Goal: Obtain resource: Obtain resource

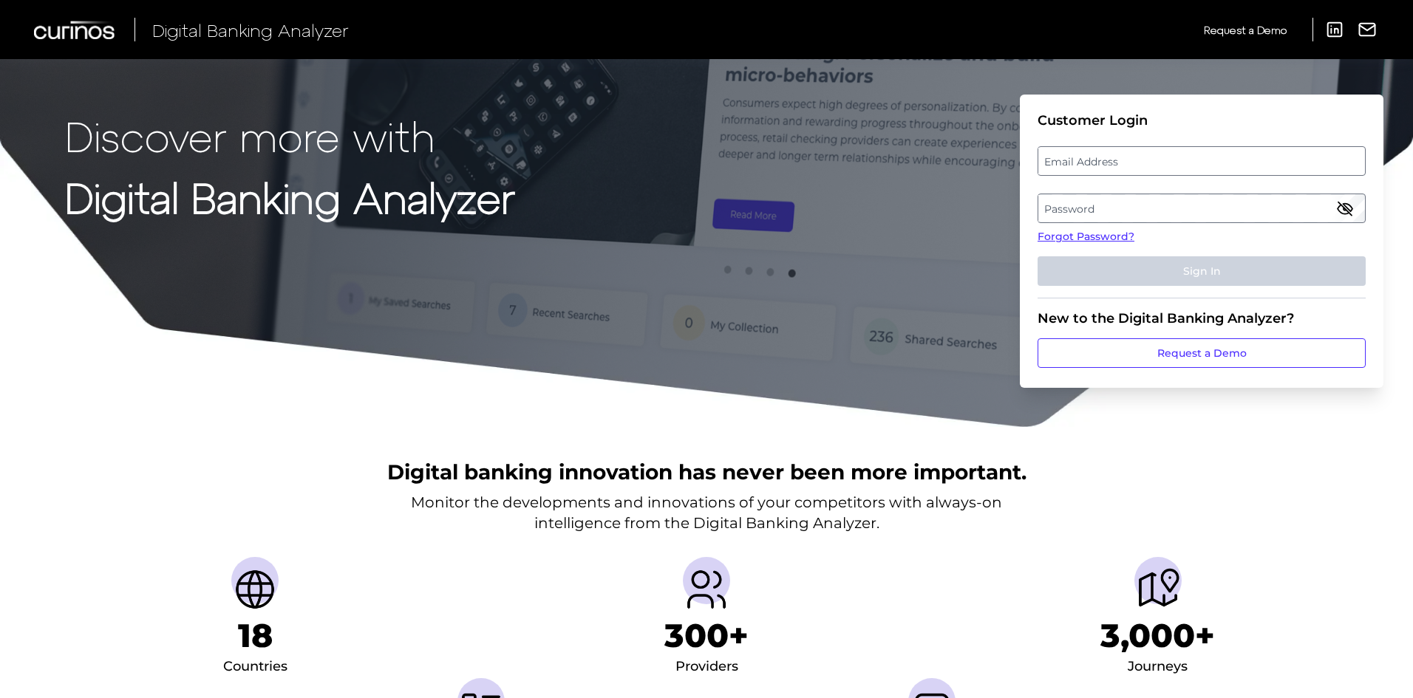
click at [1099, 162] on label "Email Address" at bounding box center [1201, 161] width 326 height 27
click at [1099, 162] on input "email" at bounding box center [1201, 161] width 328 height 30
click at [1099, 163] on input "Email Address" at bounding box center [1201, 161] width 328 height 30
type input "[EMAIL_ADDRESS][DOMAIN_NAME]"
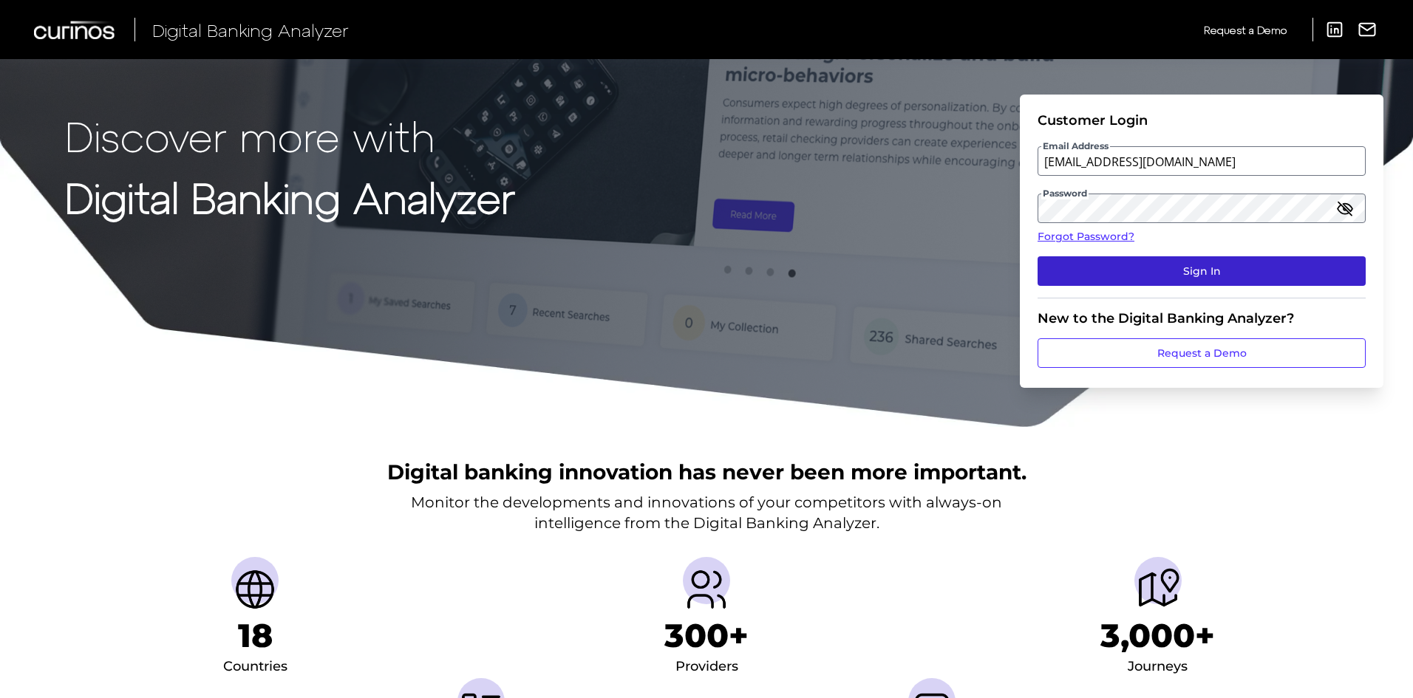
click at [1224, 284] on fieldset "Customer Login Email Address [EMAIL_ADDRESS][DOMAIN_NAME] Password Forgot Passw…" at bounding box center [1201, 205] width 328 height 186
click at [1220, 279] on button "Sign In" at bounding box center [1201, 271] width 328 height 30
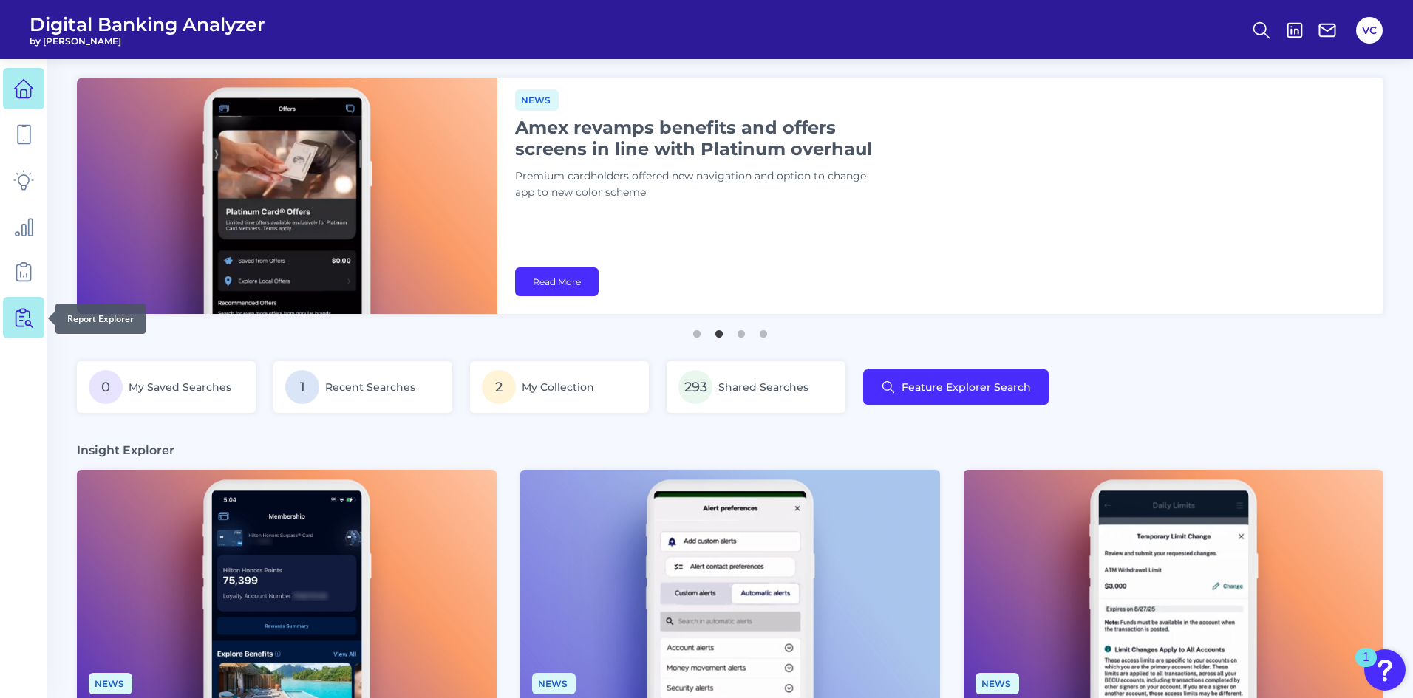
click at [27, 311] on icon at bounding box center [28, 314] width 4 height 7
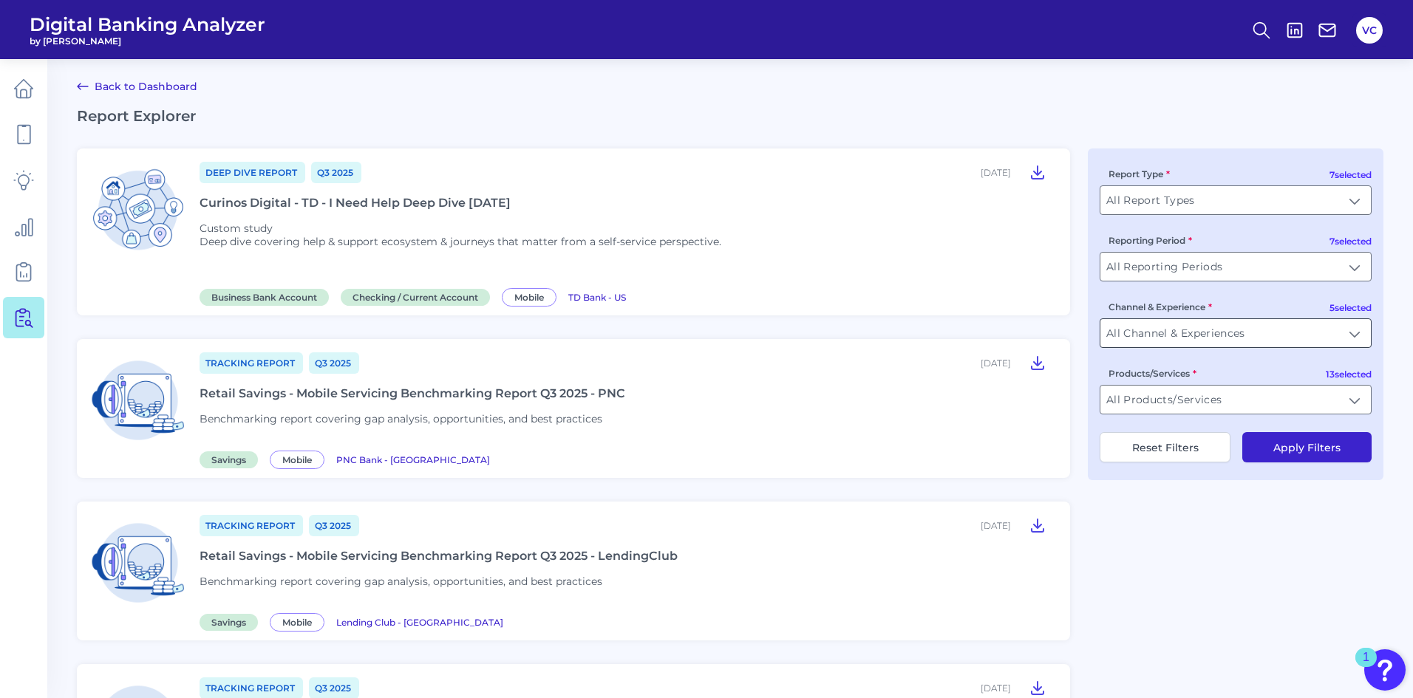
click at [1181, 338] on input "All Channel & Experiences" at bounding box center [1235, 333] width 270 height 28
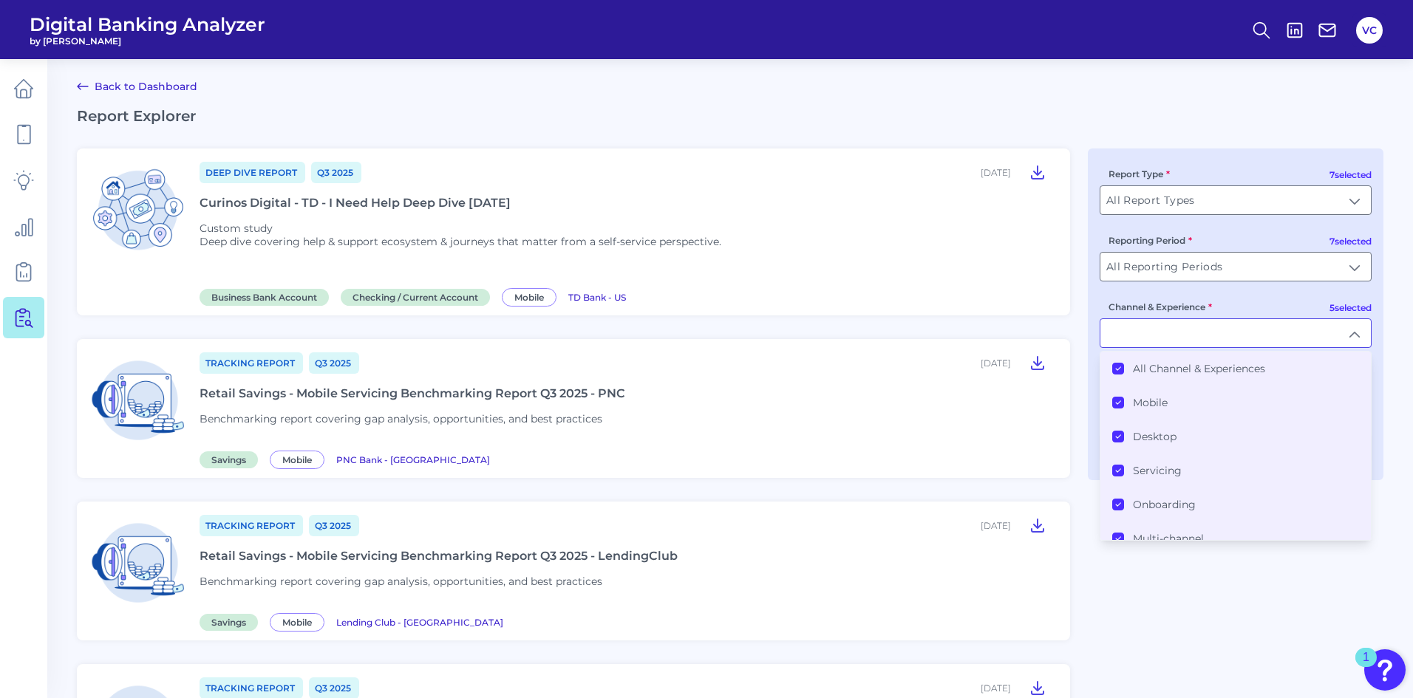
click at [1116, 368] on icon at bounding box center [1117, 368] width 7 height 7
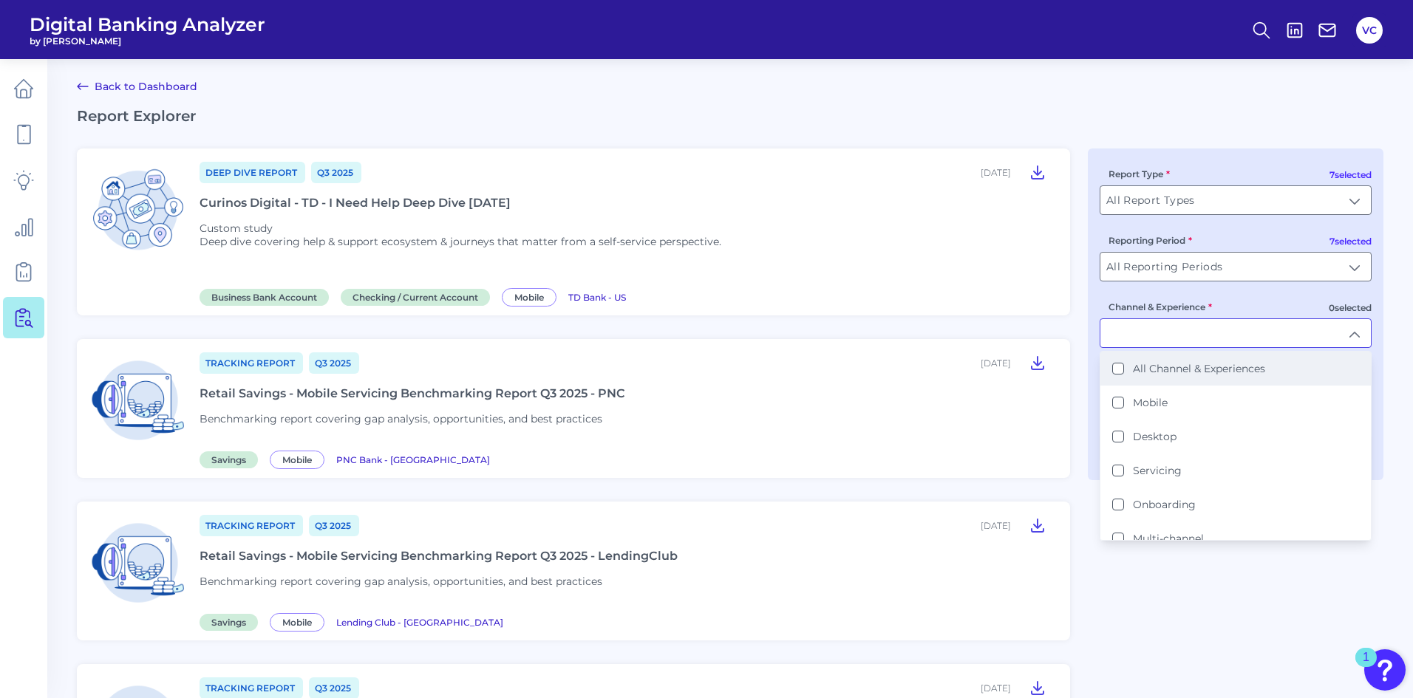
scroll to position [1, 0]
click at [1116, 503] on button "Onboarding" at bounding box center [1118, 504] width 12 height 12
type input "Onboarding"
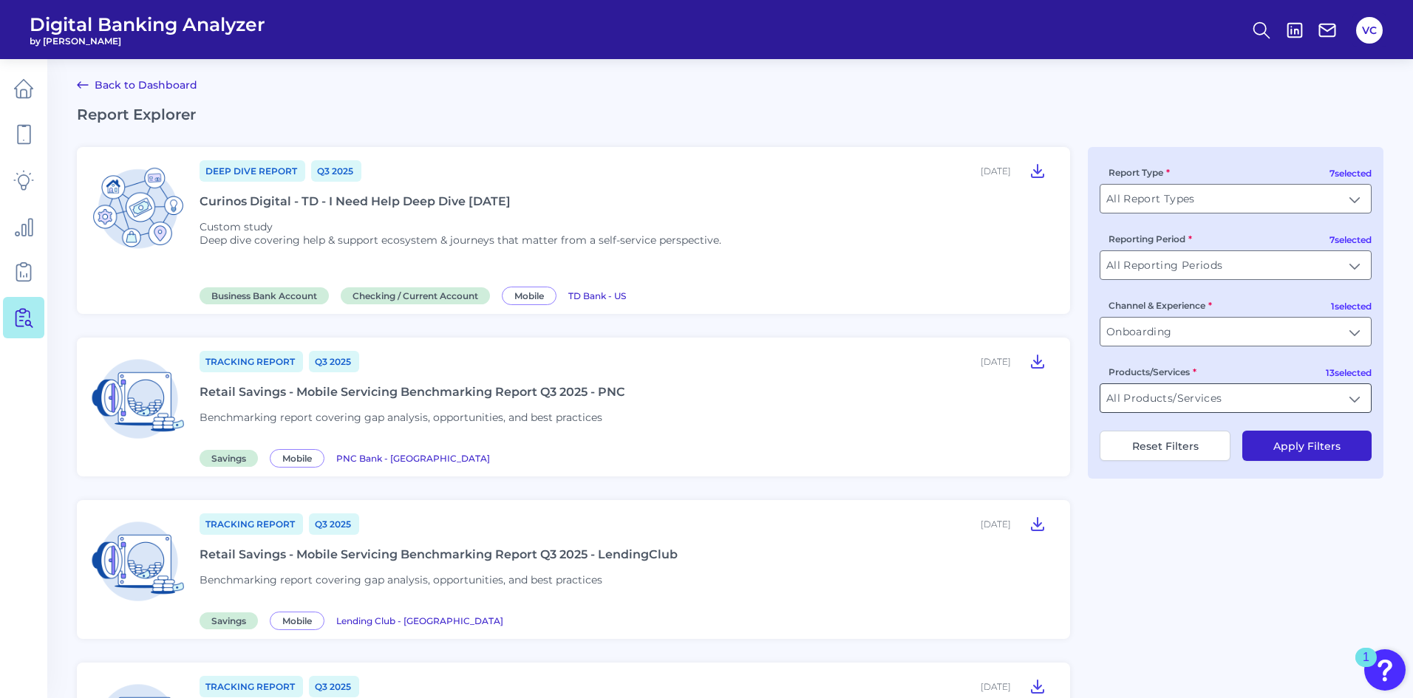
click at [1150, 399] on input "All Products/Services" at bounding box center [1235, 398] width 270 height 28
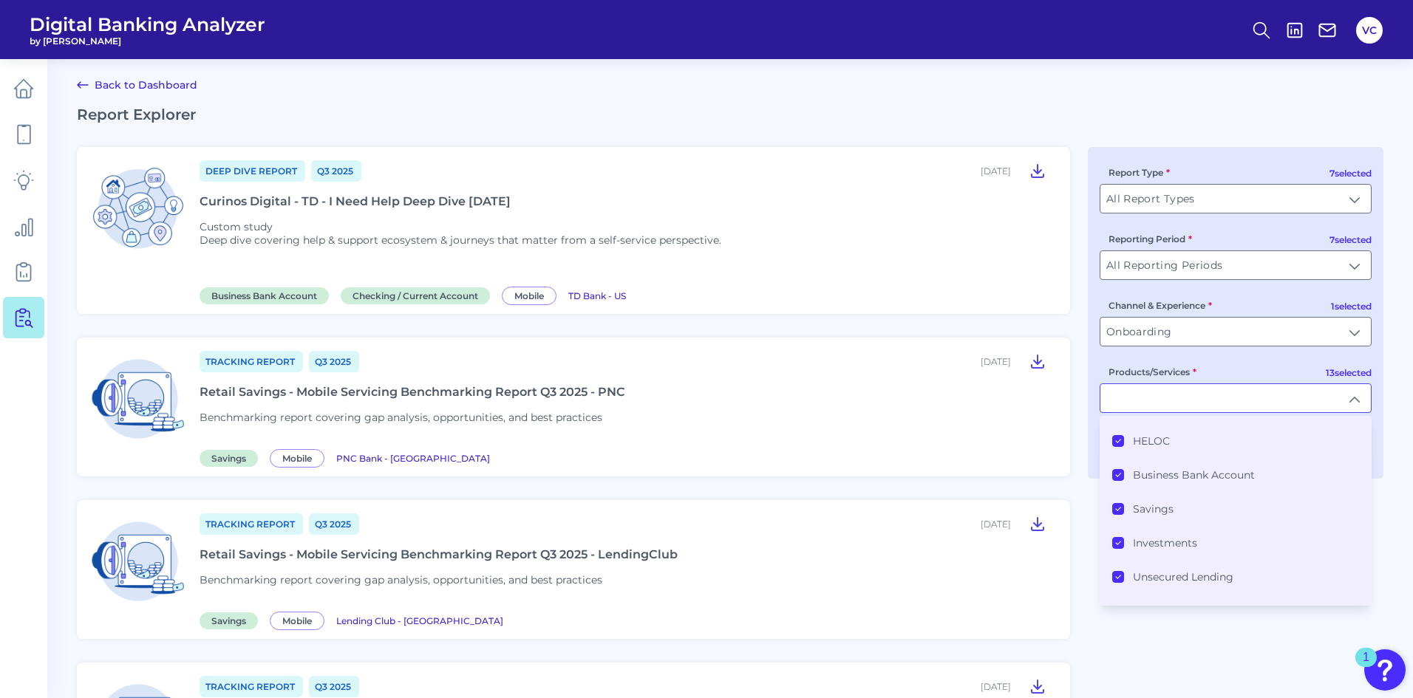
scroll to position [0, 0]
click at [1116, 431] on icon at bounding box center [1117, 433] width 7 height 7
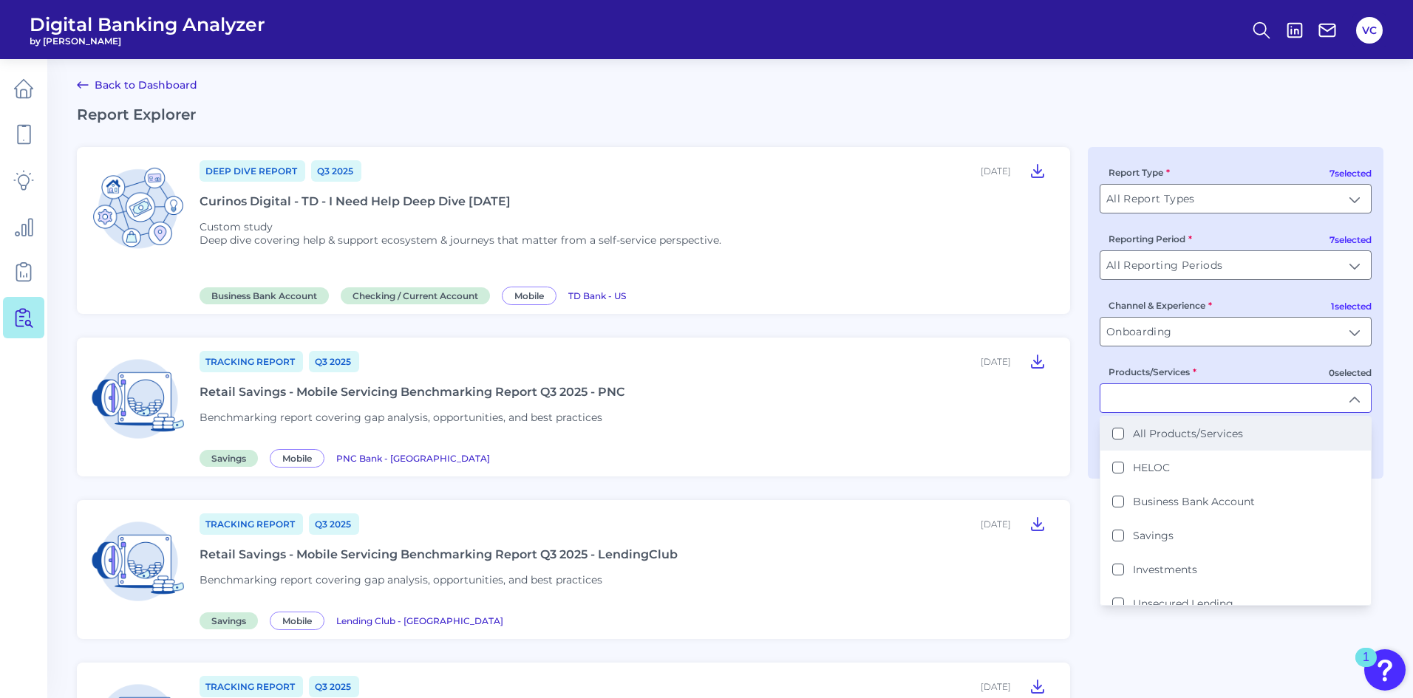
scroll to position [2, 0]
click at [1116, 538] on button "Savings" at bounding box center [1118, 535] width 12 height 12
type input "Savings"
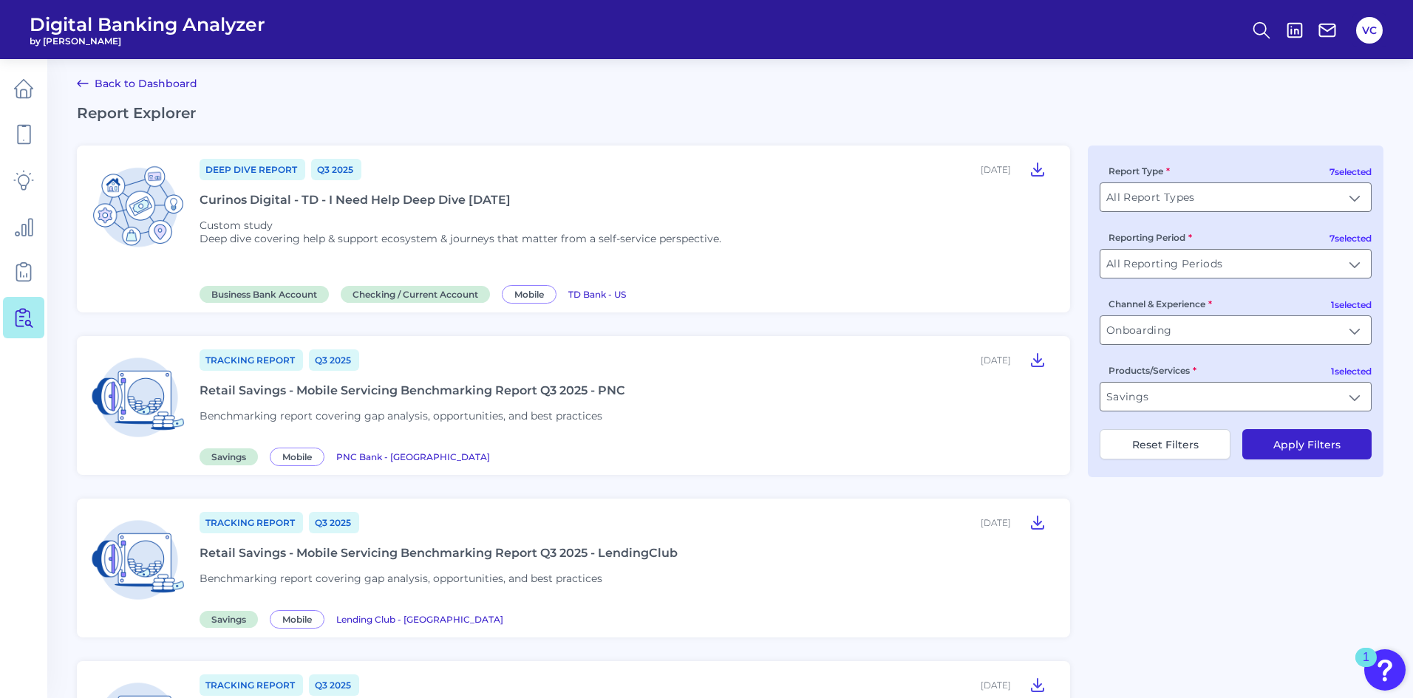
click at [1267, 444] on button "Apply Filters" at bounding box center [1306, 444] width 129 height 30
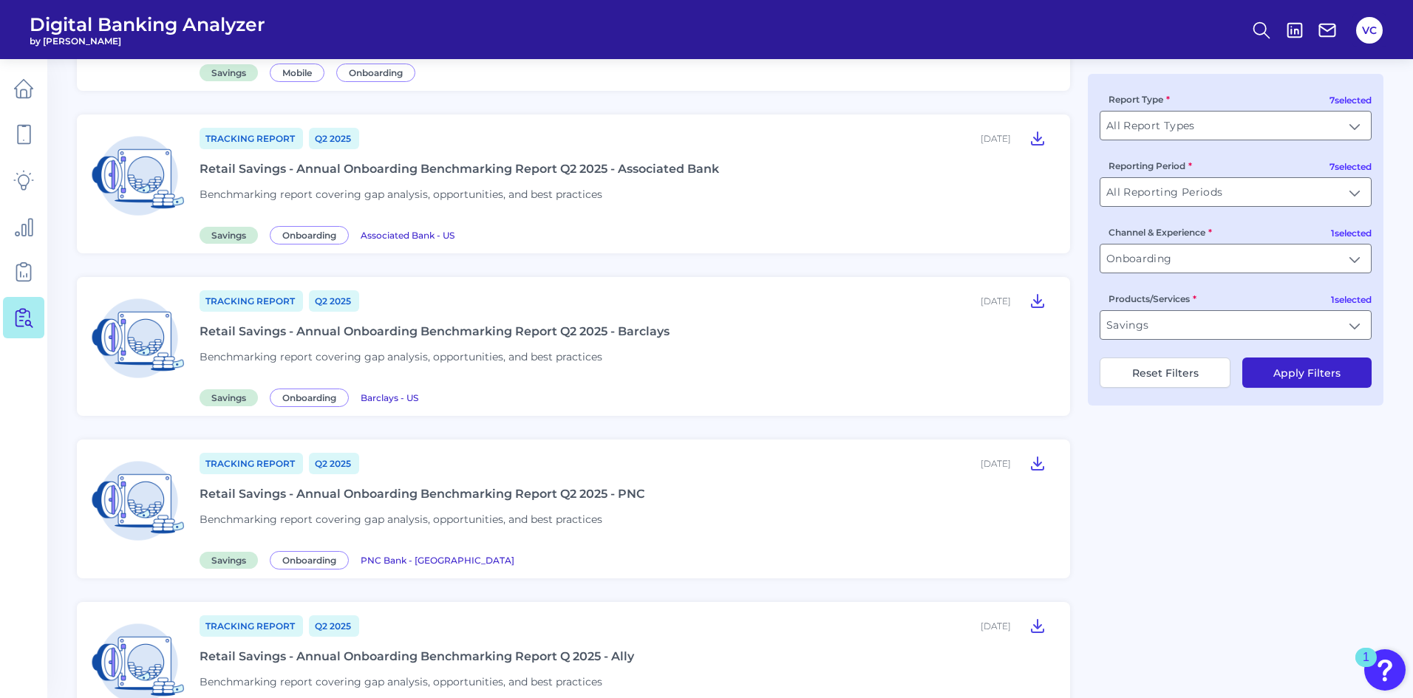
scroll to position [298, 0]
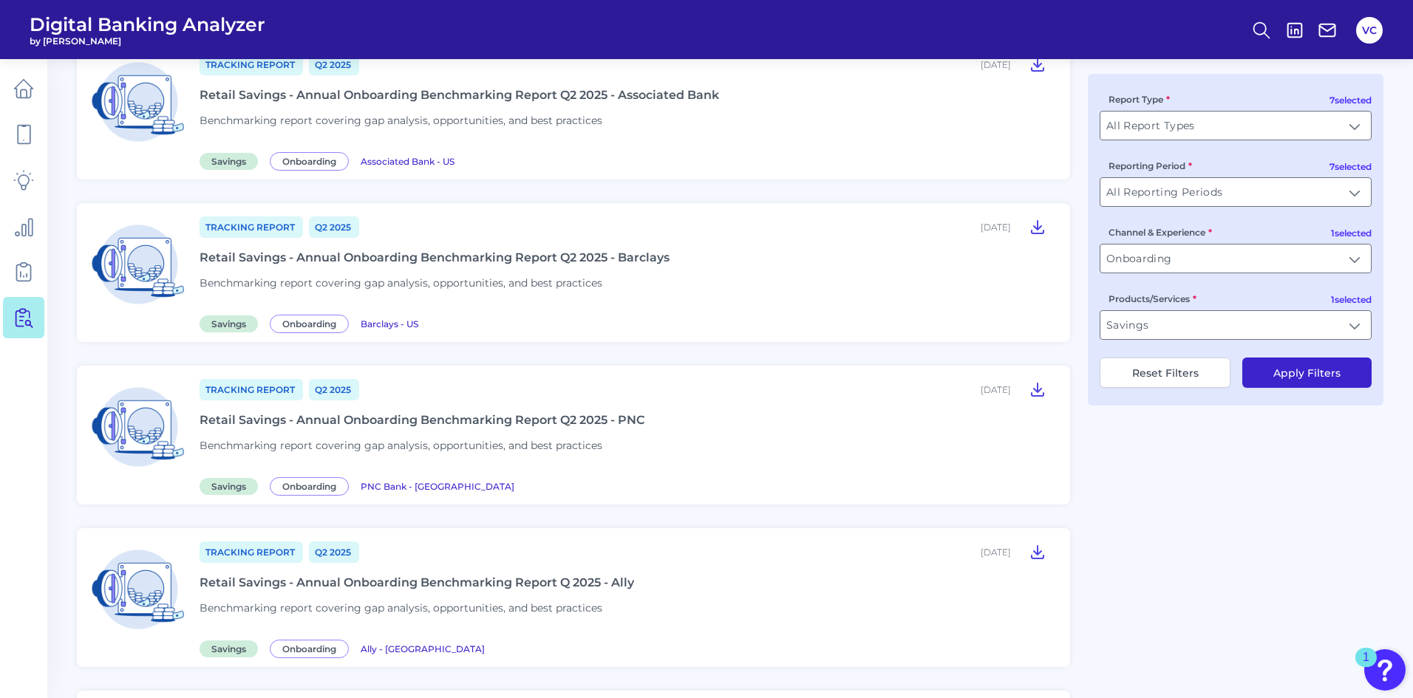
click at [157, 434] on img at bounding box center [138, 427] width 99 height 99
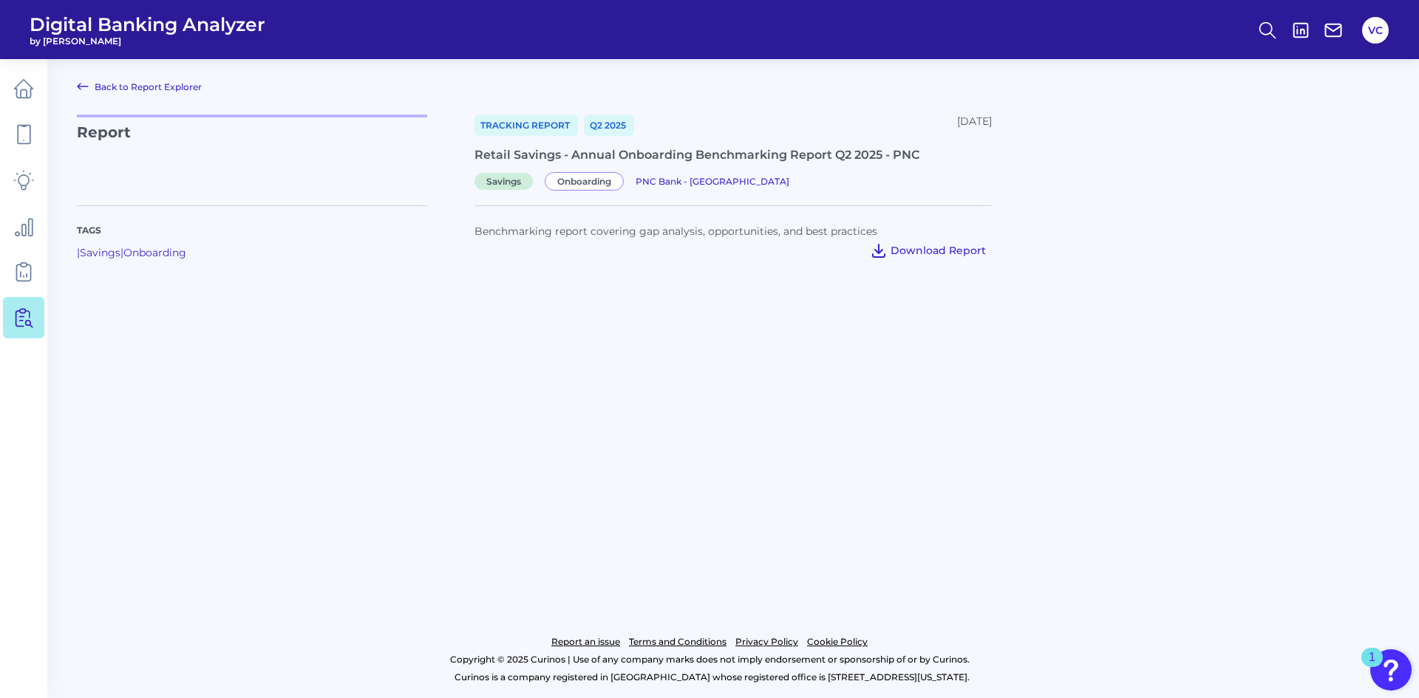
click at [944, 246] on span "Download Report" at bounding box center [937, 250] width 95 height 13
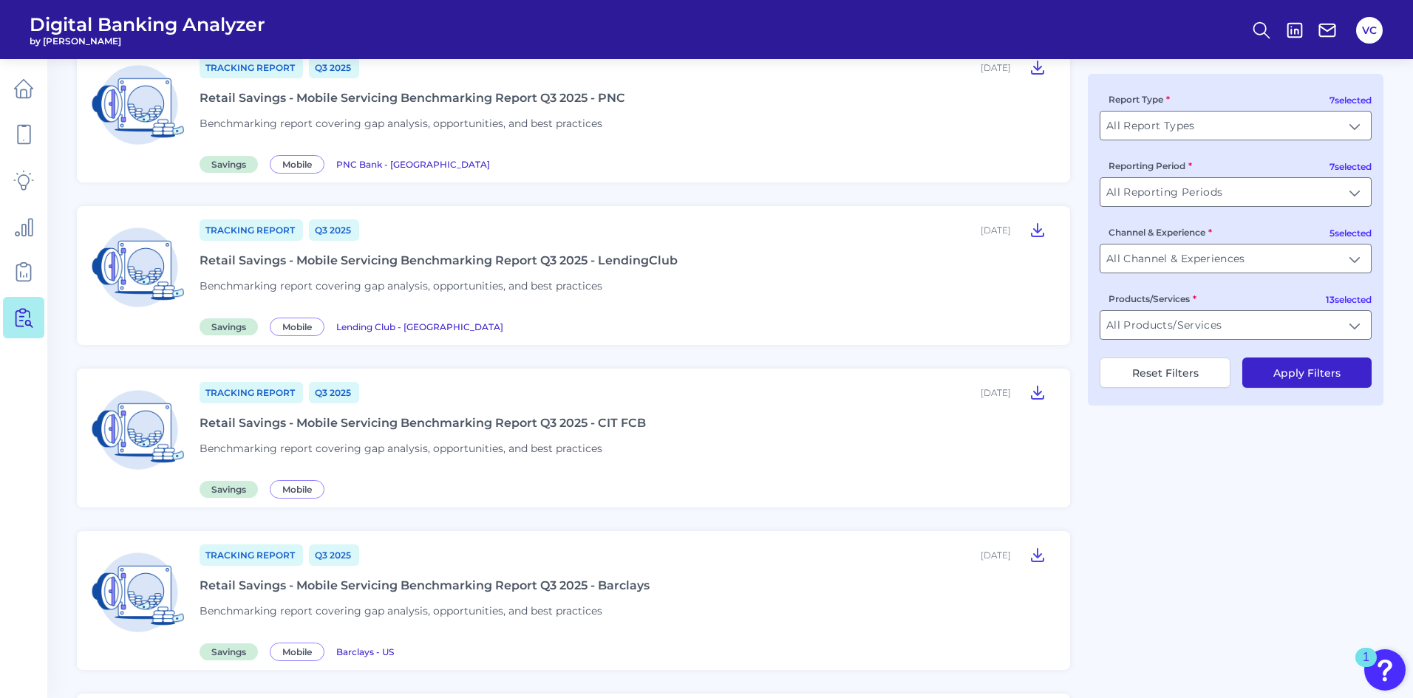
scroll to position [369, 0]
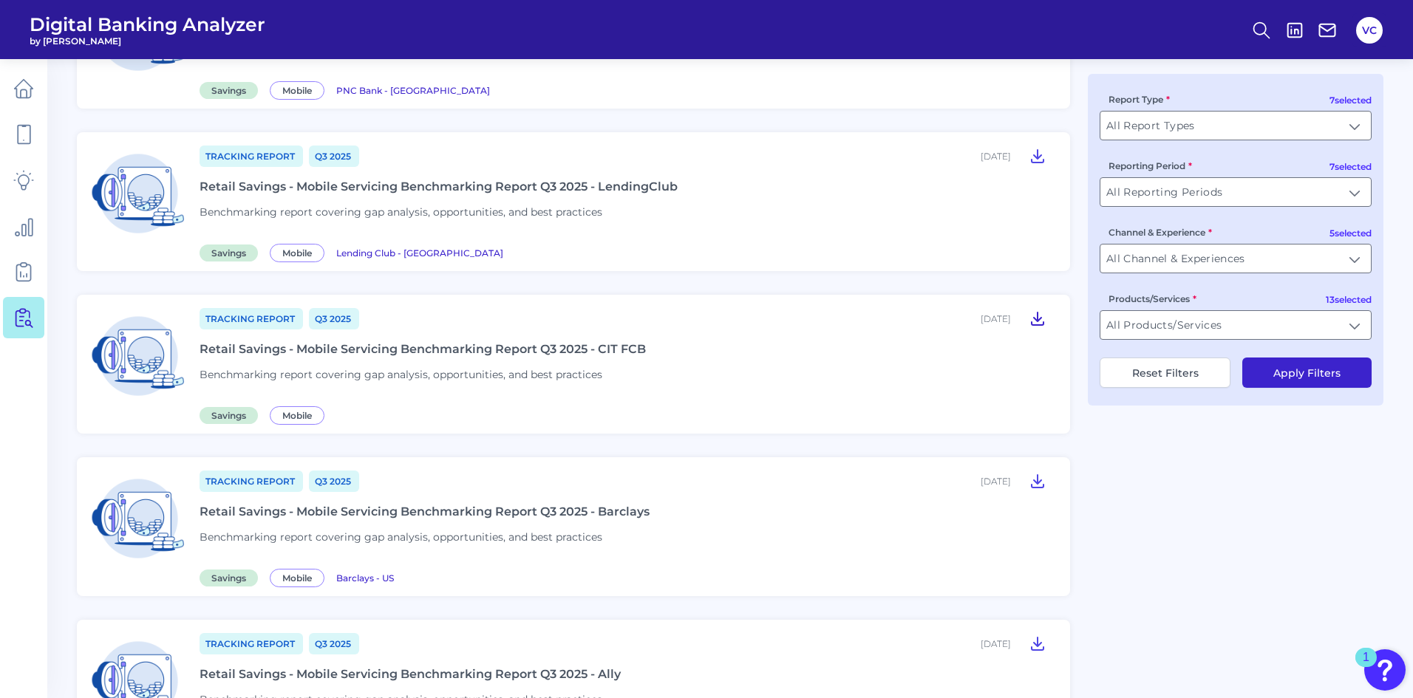
click at [1041, 318] on icon at bounding box center [1037, 319] width 12 height 13
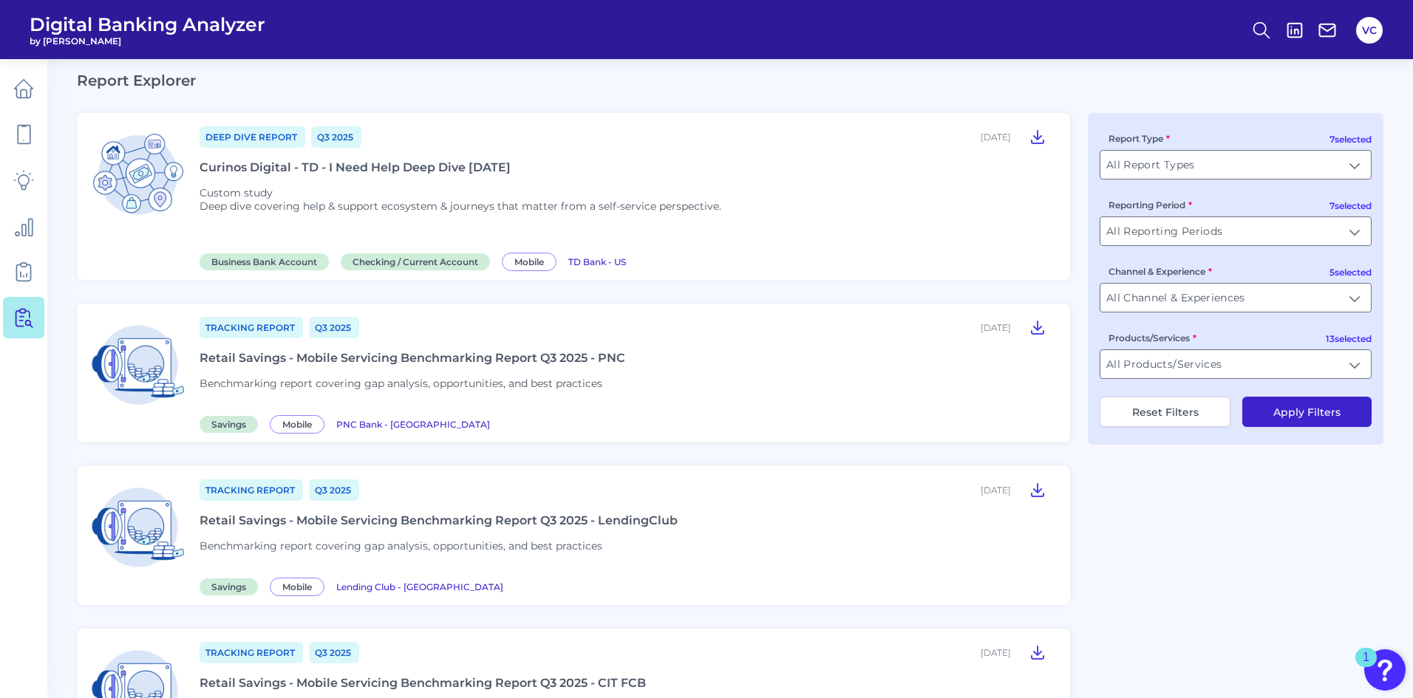
scroll to position [0, 0]
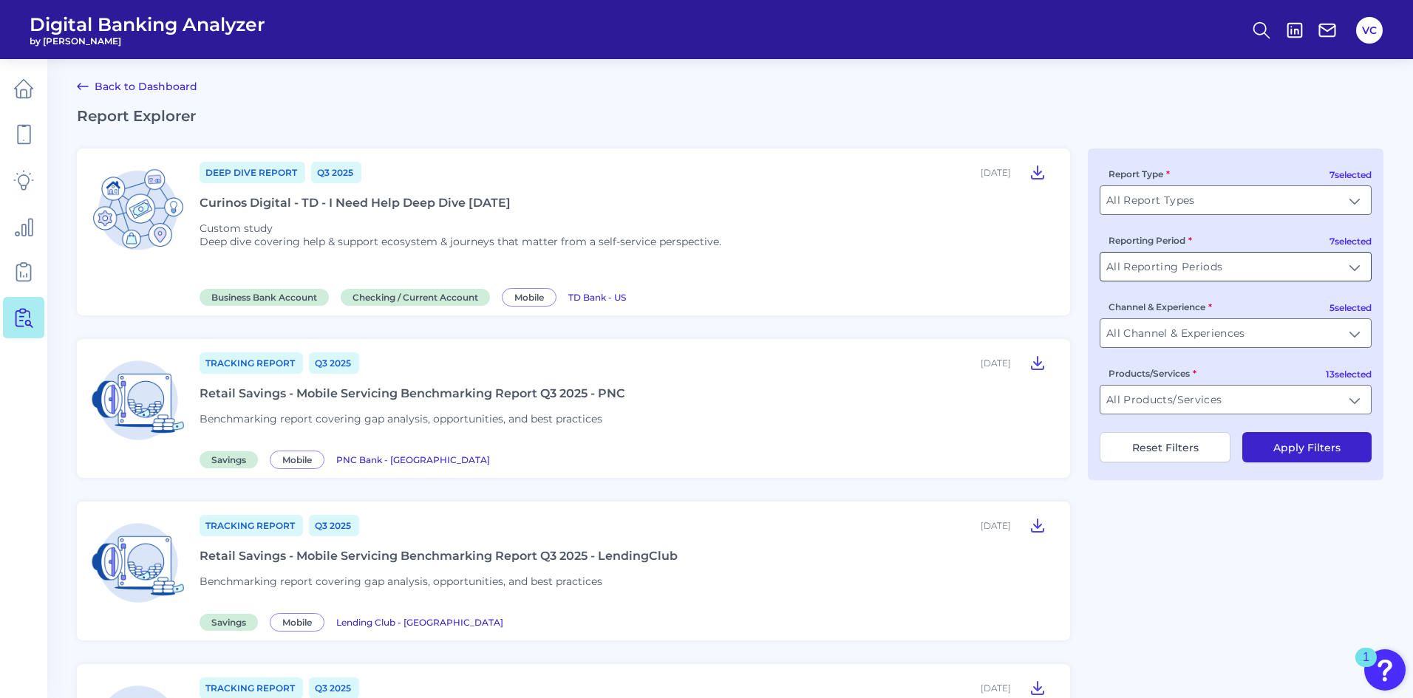
click at [1196, 265] on input "All Reporting Periods" at bounding box center [1235, 267] width 270 height 28
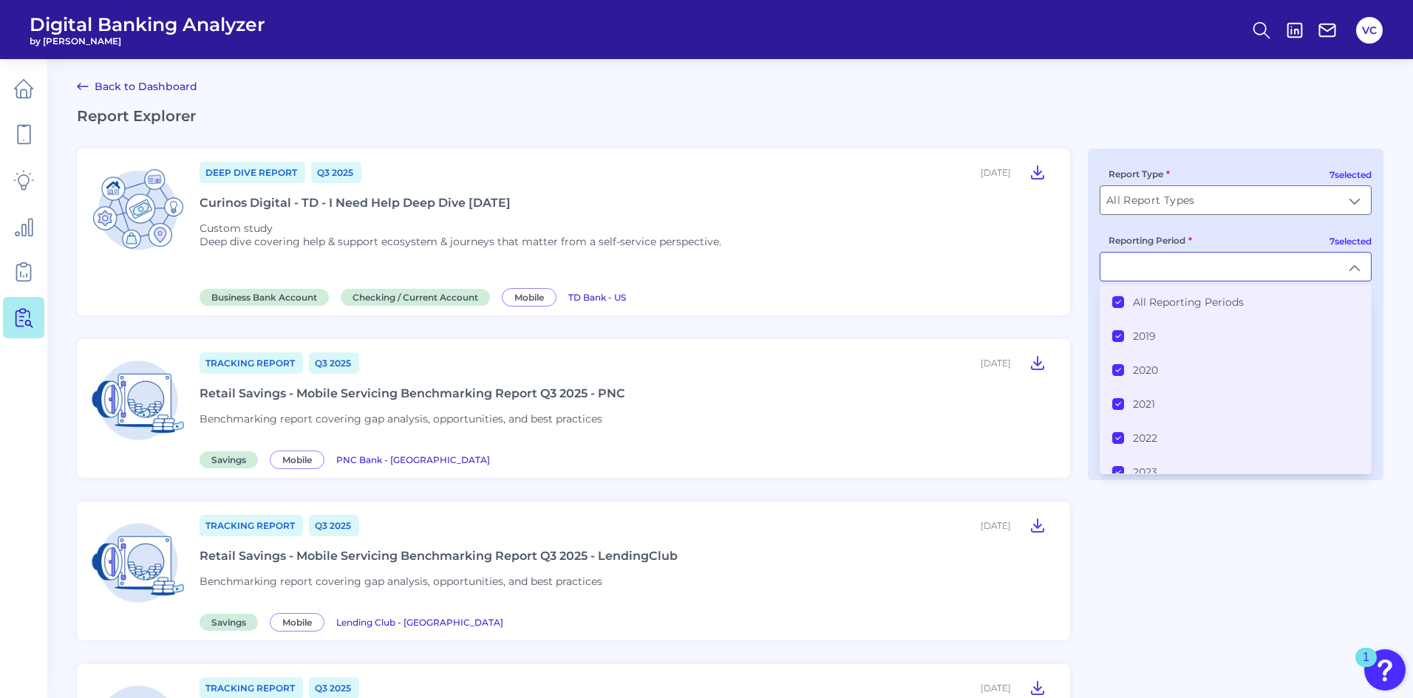
click at [1196, 265] on input "Reporting Period" at bounding box center [1235, 267] width 270 height 28
type input "All Reporting Periods"
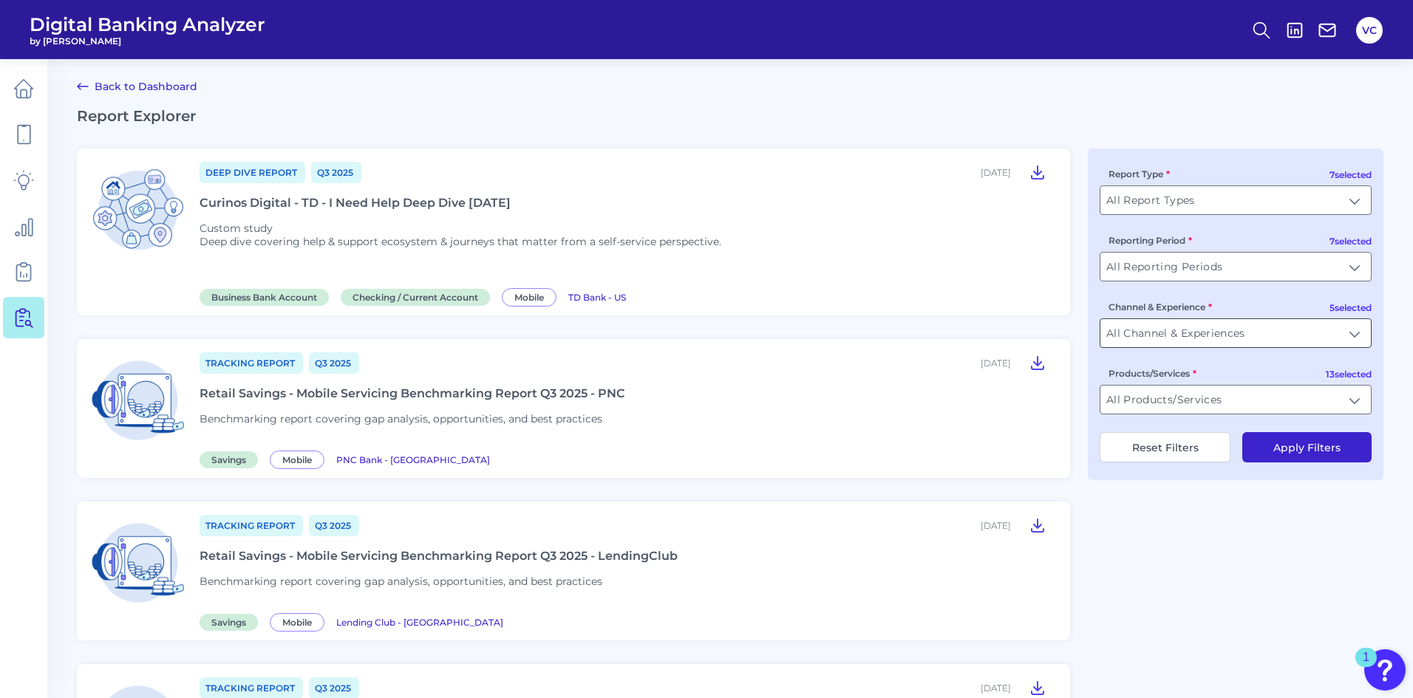
click at [1199, 325] on input "All Channel & Experiences" at bounding box center [1235, 333] width 270 height 28
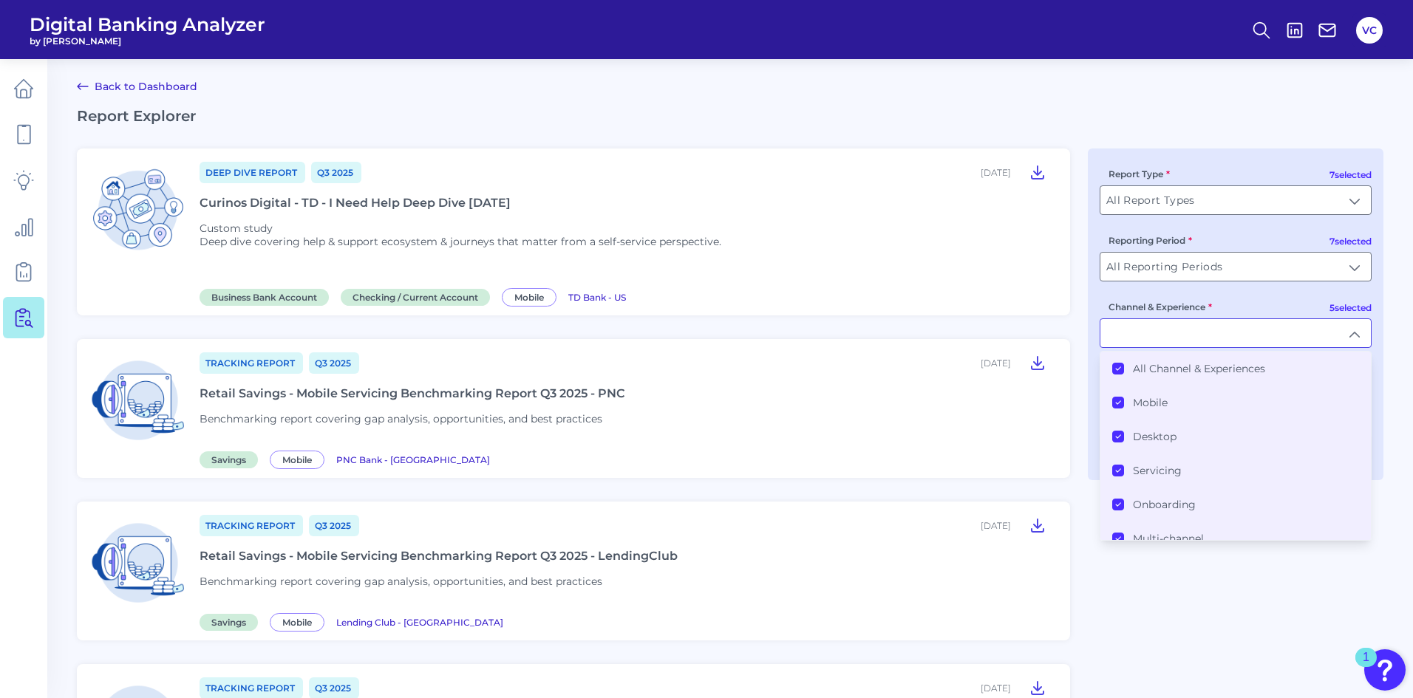
click at [1122, 370] on Experiences "All Channel & Experiences" at bounding box center [1118, 369] width 12 height 12
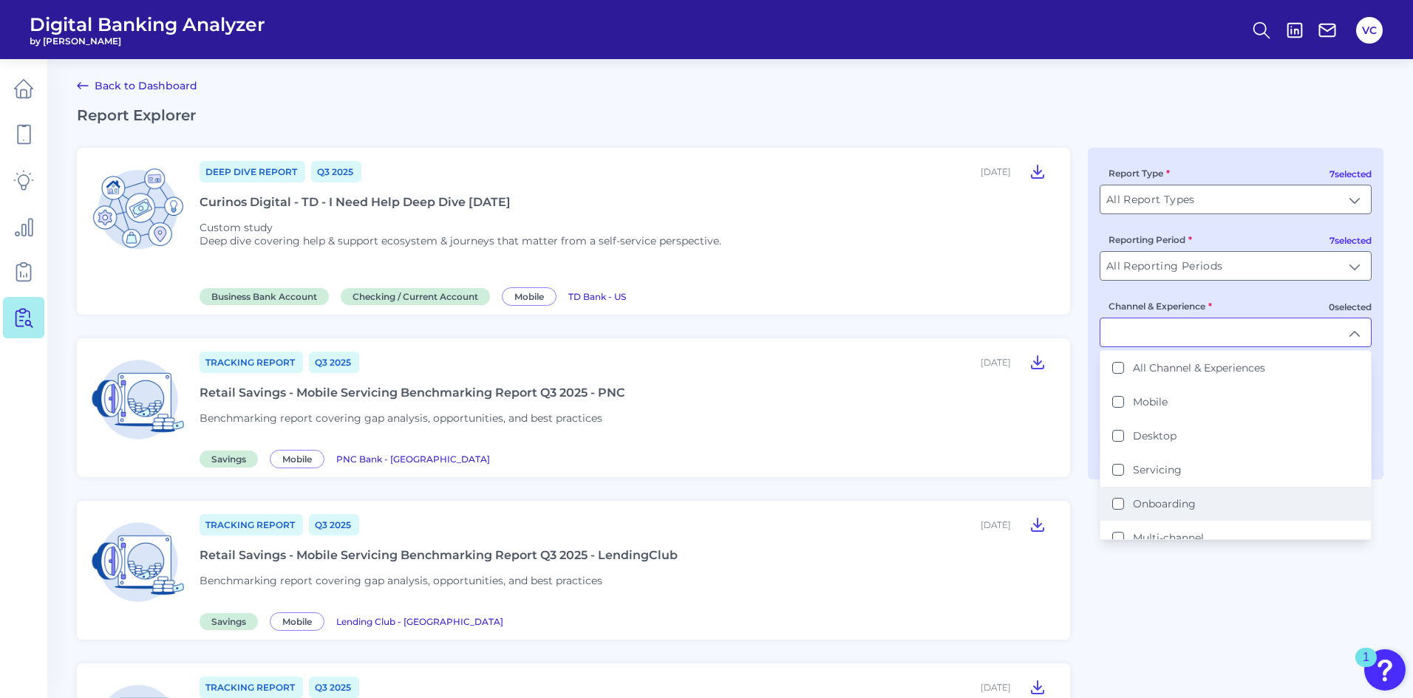
click at [1119, 503] on button "Onboarding" at bounding box center [1118, 504] width 12 height 12
type input "Onboarding"
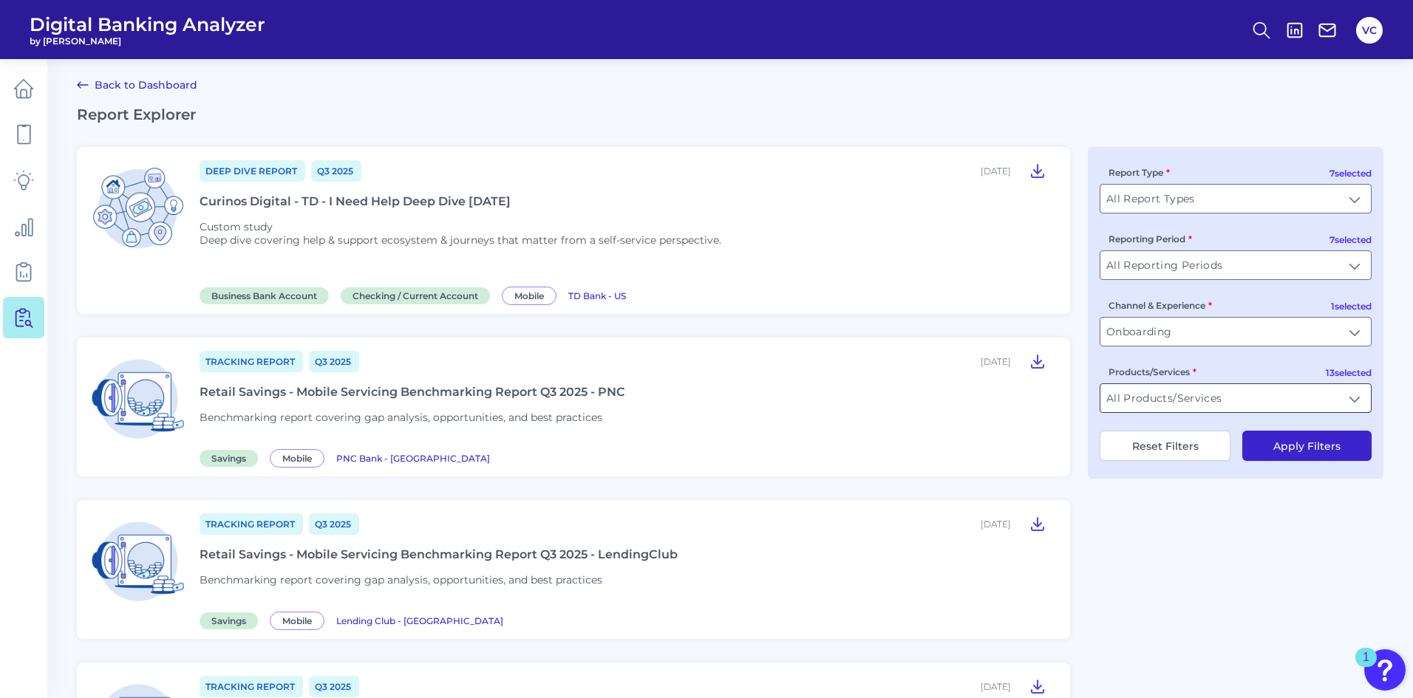
click at [1215, 404] on input "All Products/Services" at bounding box center [1235, 398] width 270 height 28
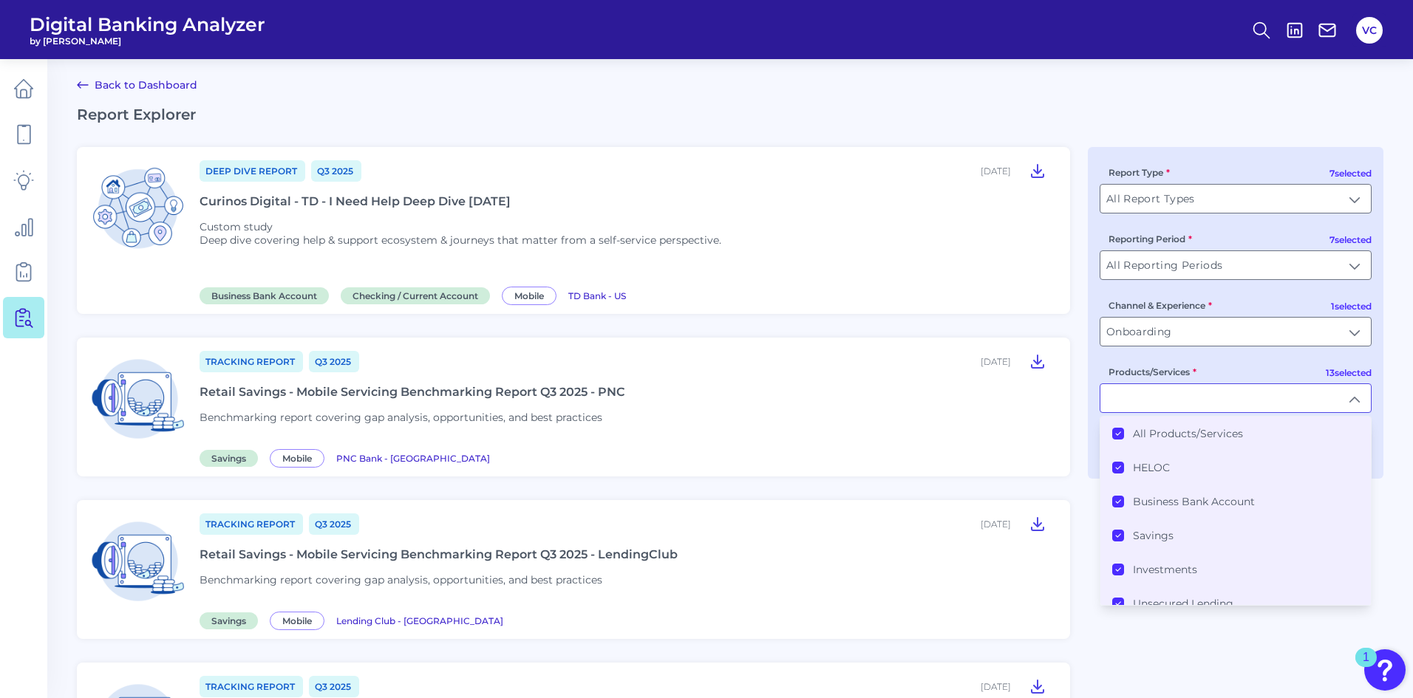
click at [1120, 431] on icon at bounding box center [1117, 433] width 7 height 7
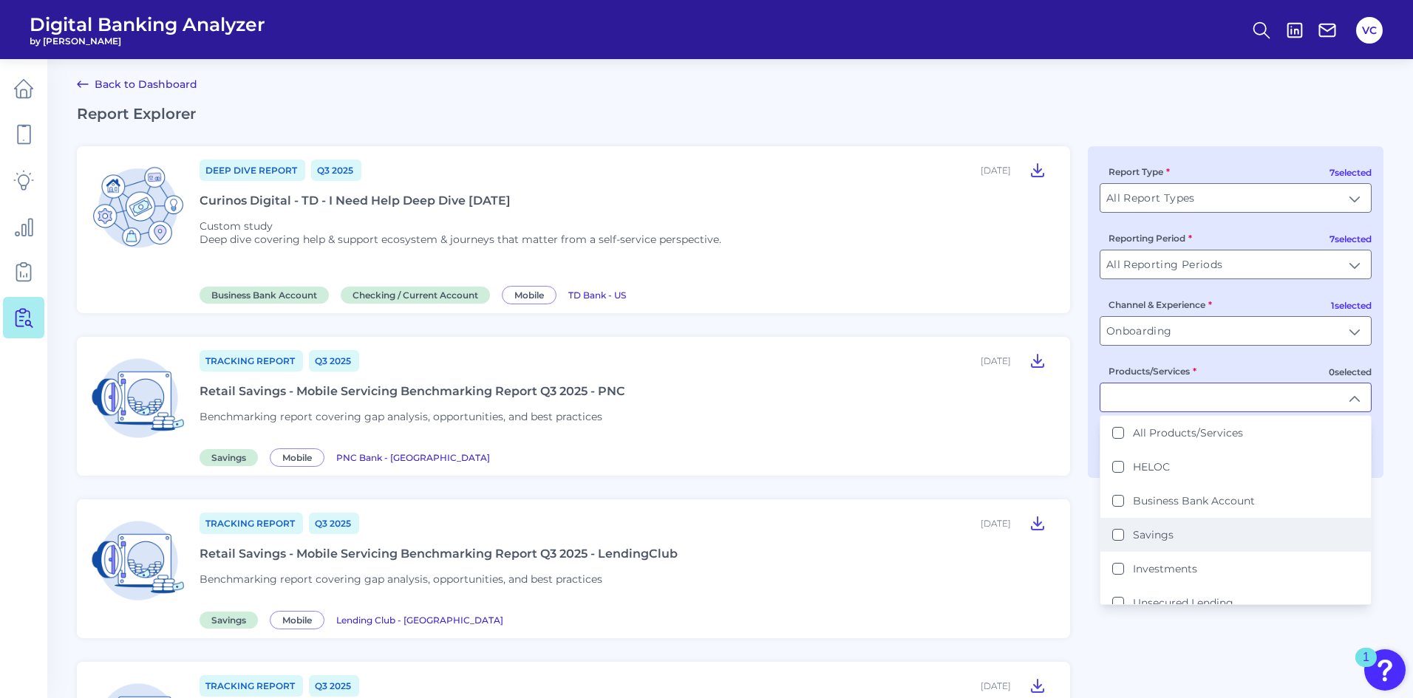
drag, startPoint x: 1119, startPoint y: 535, endPoint x: 1114, endPoint y: 542, distance: 8.4
click at [1119, 534] on button "Savings" at bounding box center [1118, 535] width 12 height 12
type input "Savings"
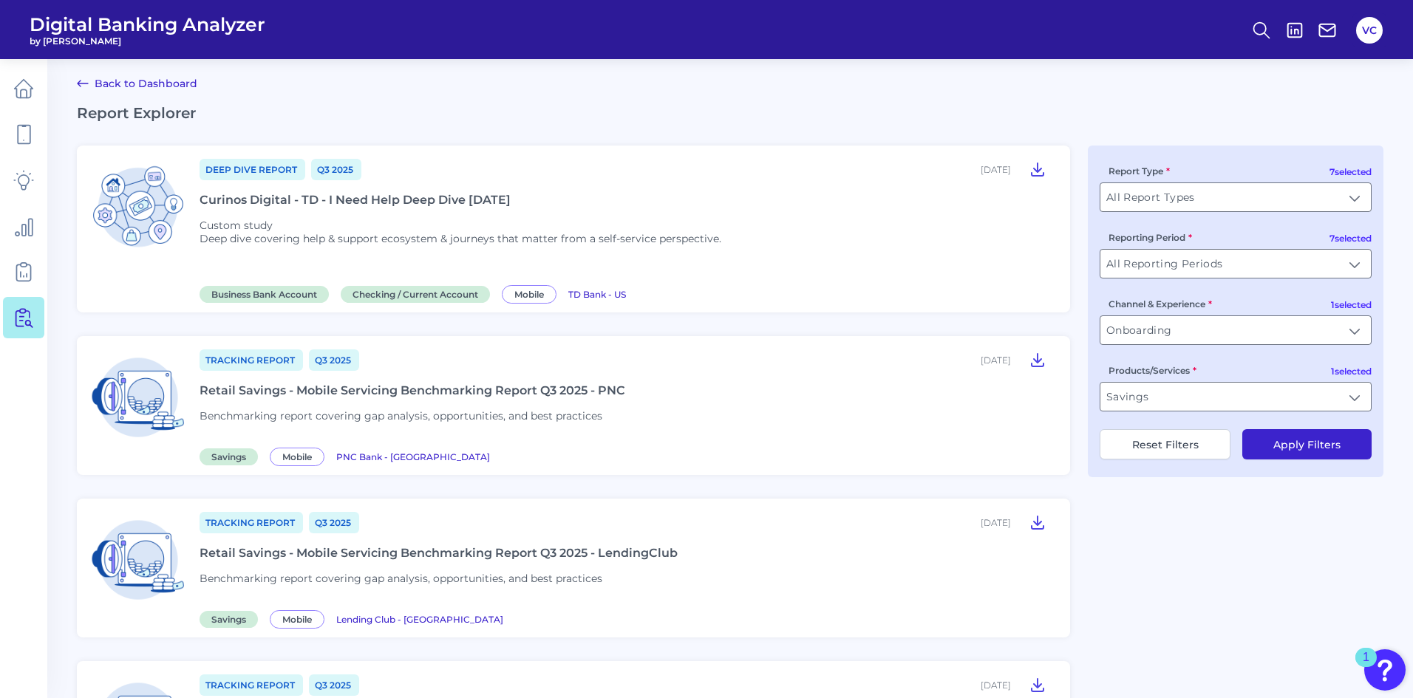
click at [1309, 448] on button "Apply Filters" at bounding box center [1306, 444] width 129 height 30
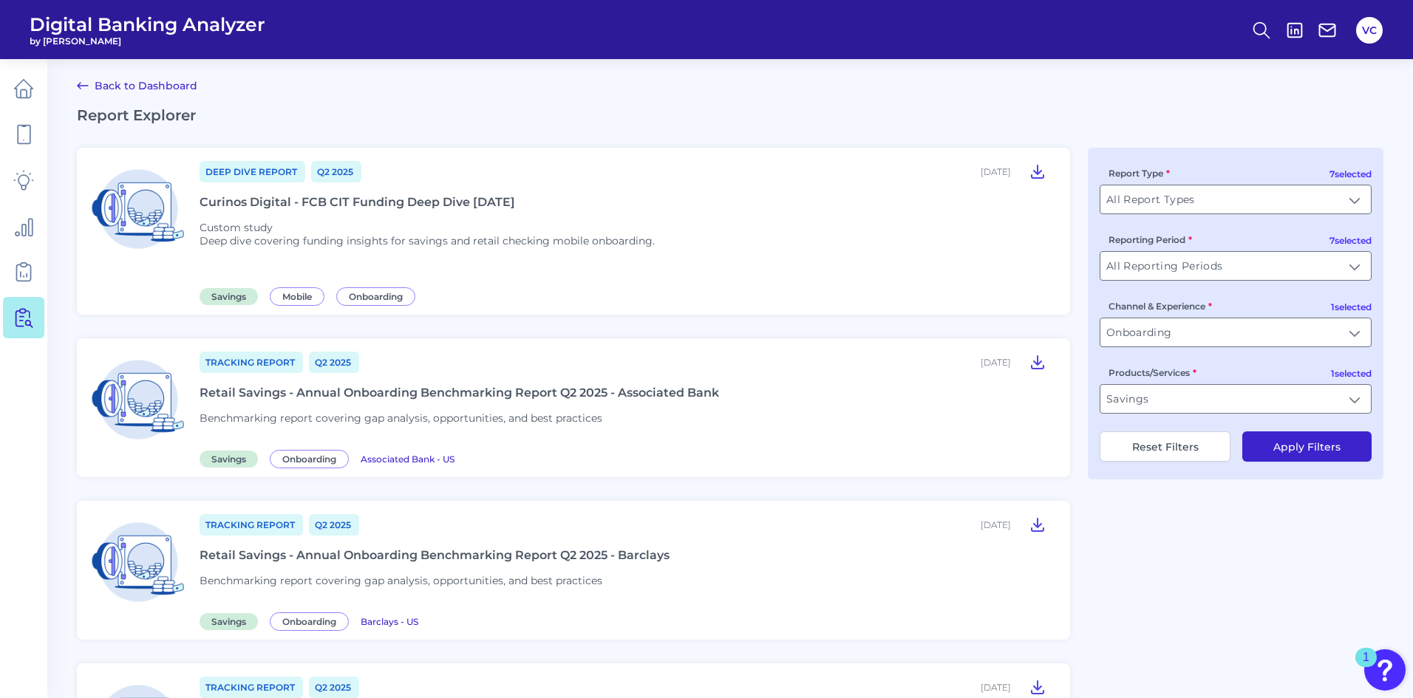
scroll to position [0, 0]
click at [426, 391] on div "Retail Savings - Annual Onboarding Benchmarking Report Q2 2025 - Associated Bank" at bounding box center [458, 393] width 519 height 14
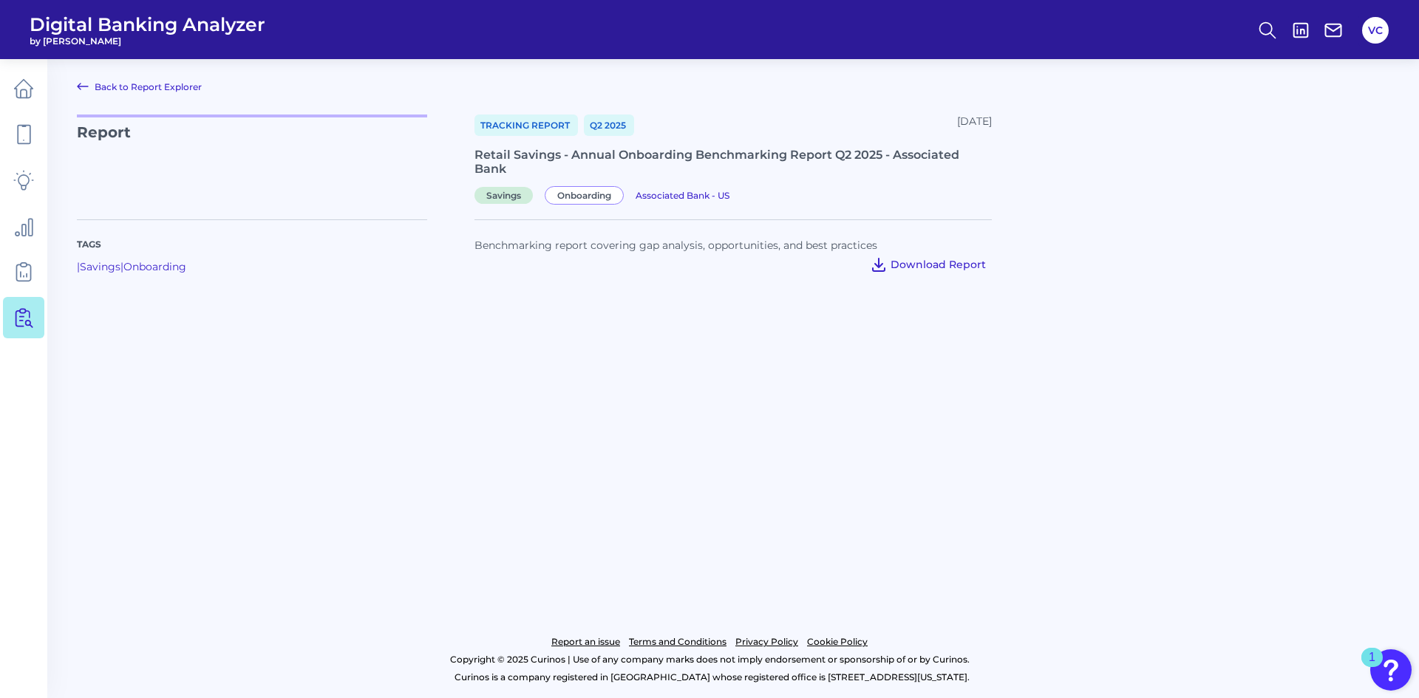
drag, startPoint x: 915, startPoint y: 257, endPoint x: 913, endPoint y: 271, distance: 14.1
click at [915, 266] on button "Download Report" at bounding box center [928, 265] width 128 height 24
